Goal: Find specific page/section: Find specific page/section

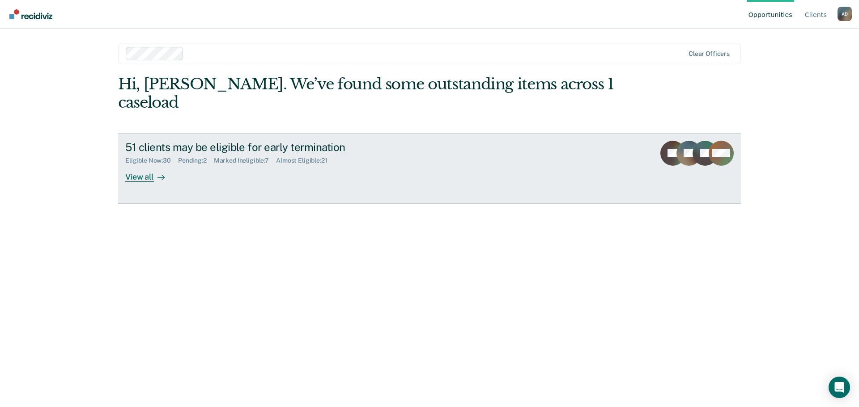
click at [147, 165] on div "View all" at bounding box center [150, 173] width 50 height 17
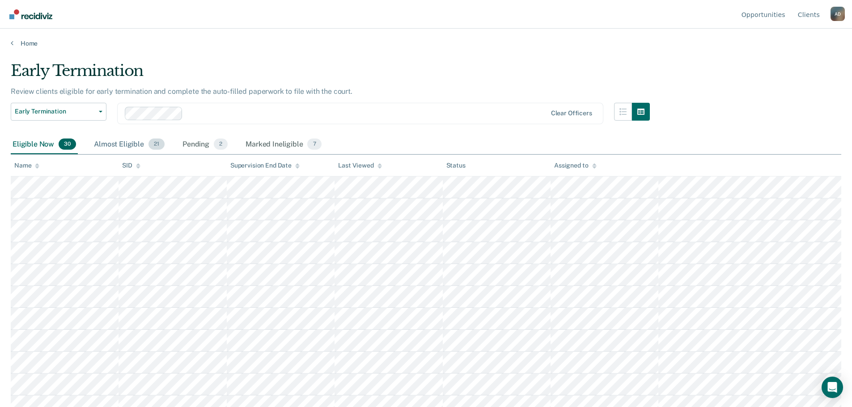
click at [114, 141] on div "Almost Eligible 21" at bounding box center [129, 145] width 74 height 20
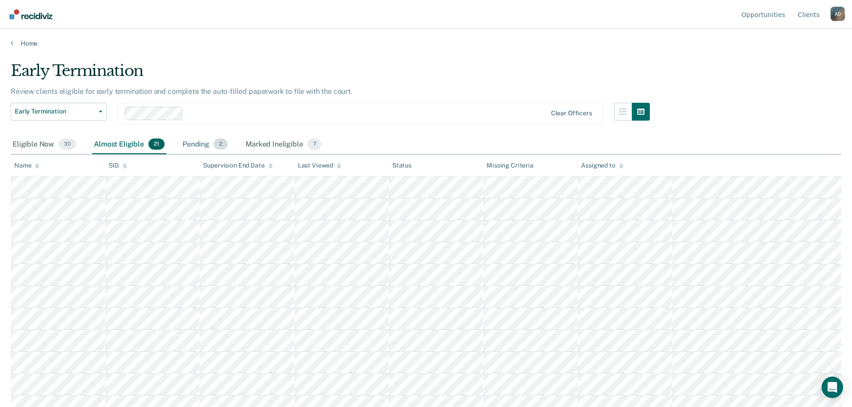
click at [197, 141] on div "Pending 2" at bounding box center [205, 145] width 49 height 20
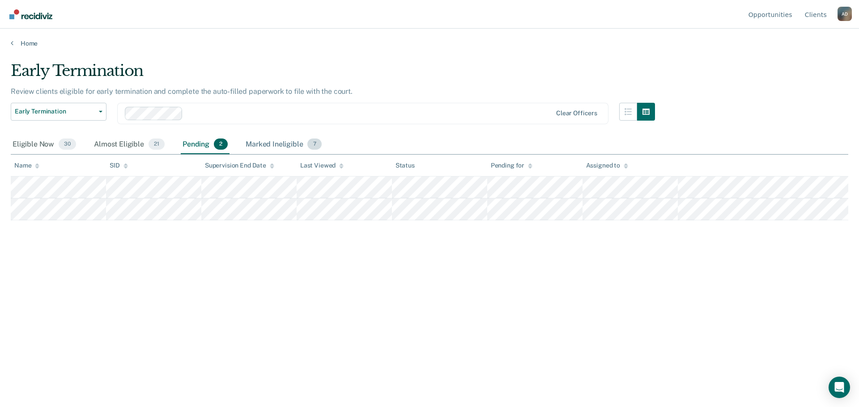
click at [272, 143] on div "Marked Ineligible 7" at bounding box center [284, 145] width 80 height 20
